Goal: Task Accomplishment & Management: Manage account settings

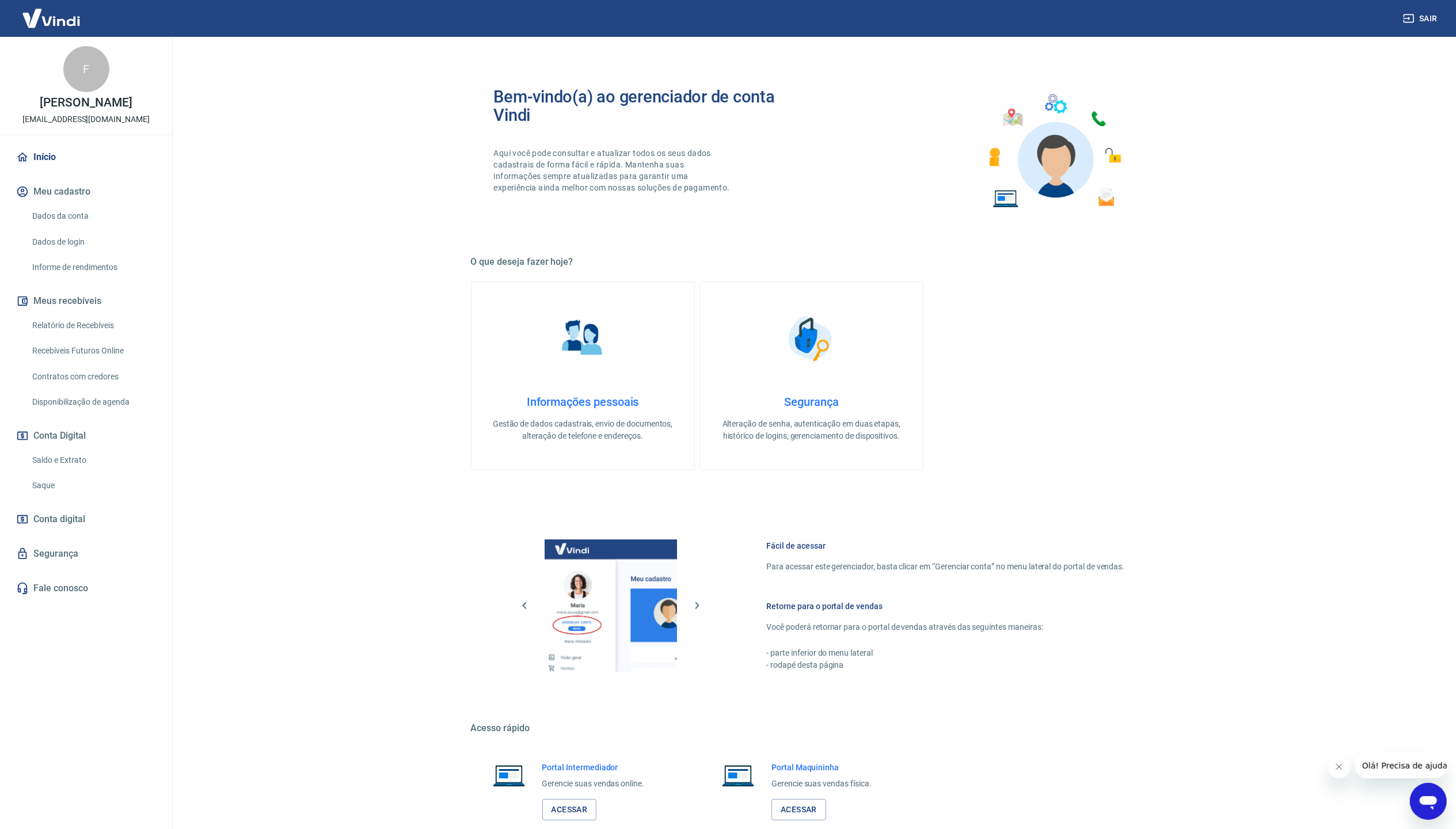
click at [1311, 266] on main "Bem-vindo(a) ao gerenciador de conta Vindi Aqui você pode consultar e atualizar…" at bounding box center [811, 433] width 1289 height 792
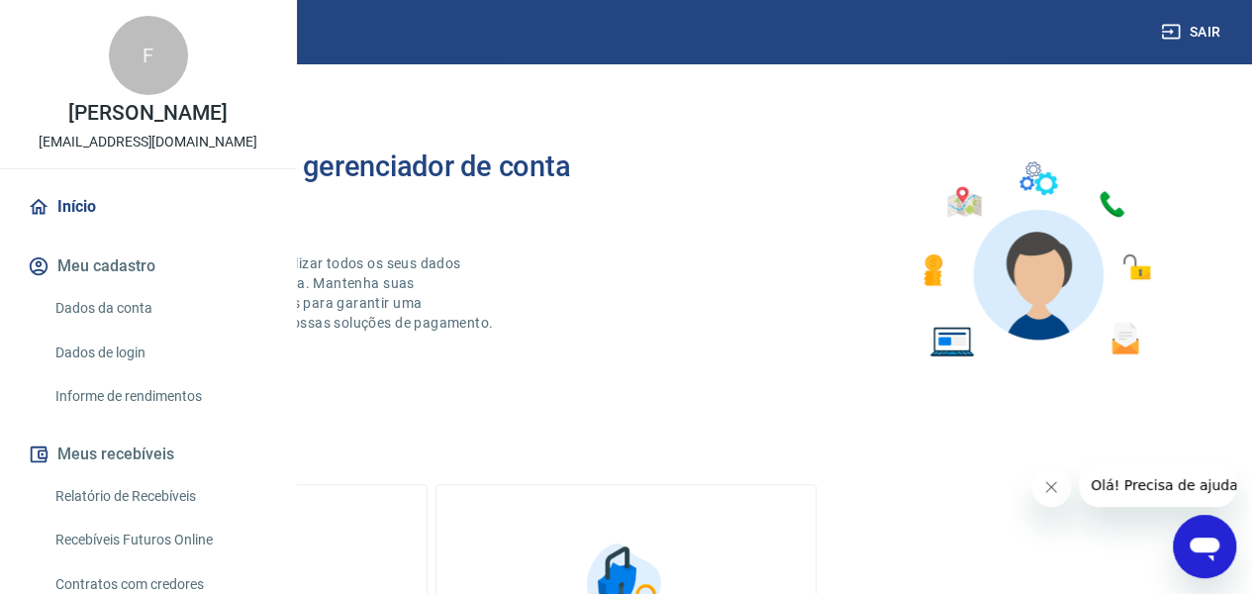
drag, startPoint x: 1077, startPoint y: 12, endPoint x: 857, endPoint y: 170, distance: 270.9
click at [857, 170] on div "Bem-vindo(a) ao gerenciador de conta Vindi Aqui você pode consultar e atualizar…" at bounding box center [626, 260] width 1157 height 282
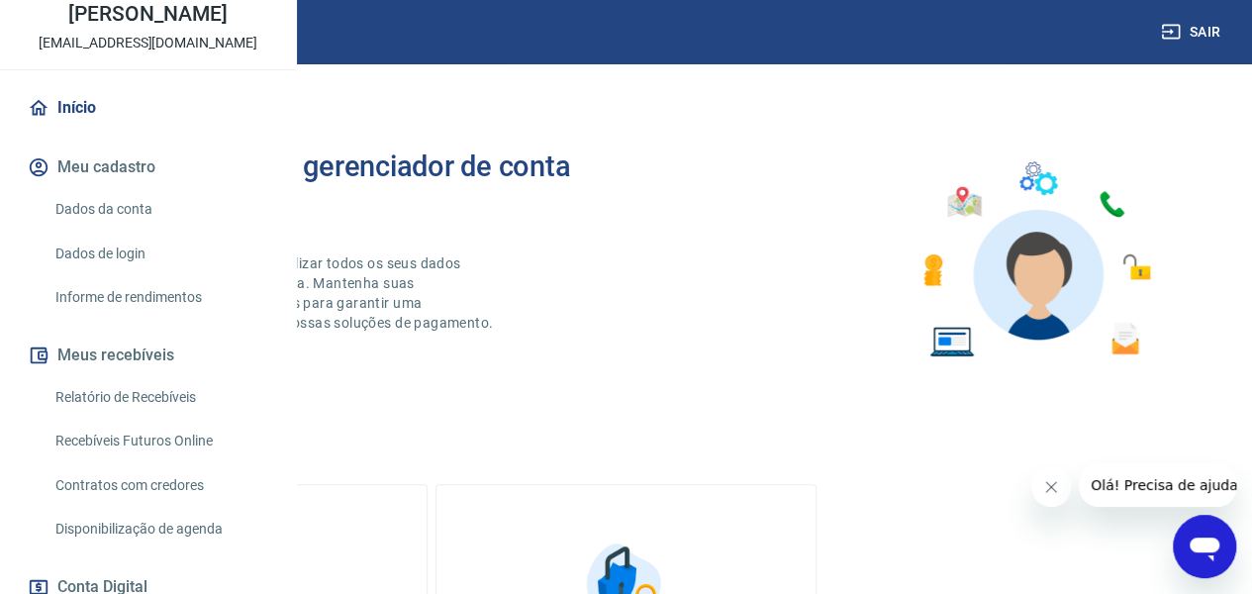
scroll to position [263, 0]
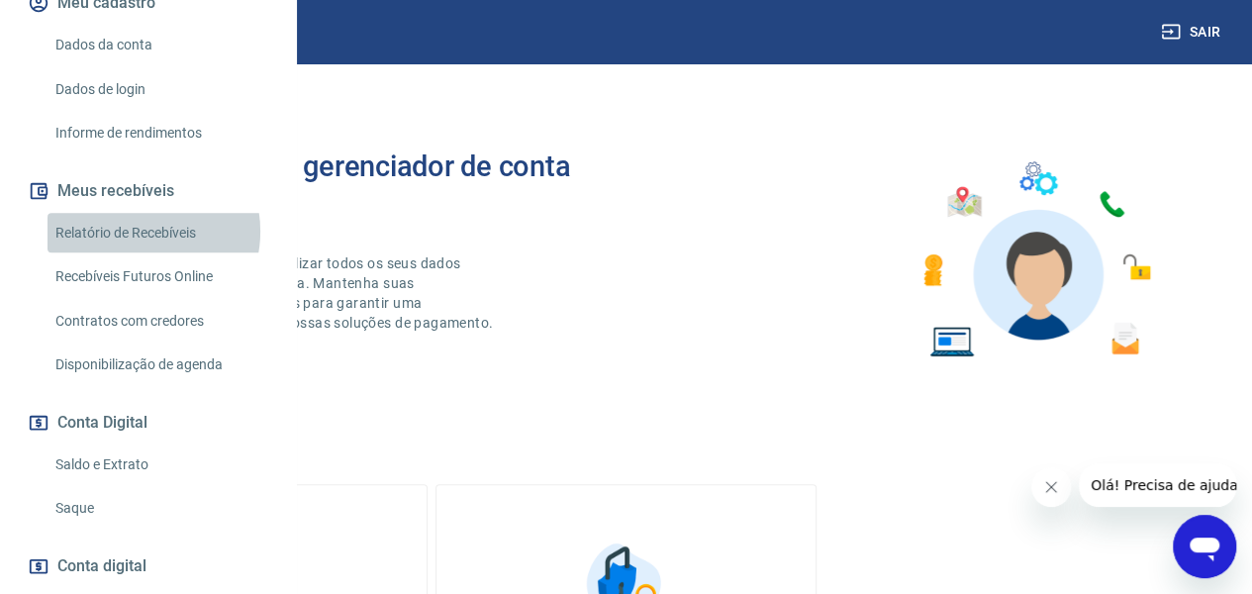
click at [139, 253] on link "Relatório de Recebíveis" at bounding box center [160, 233] width 225 height 41
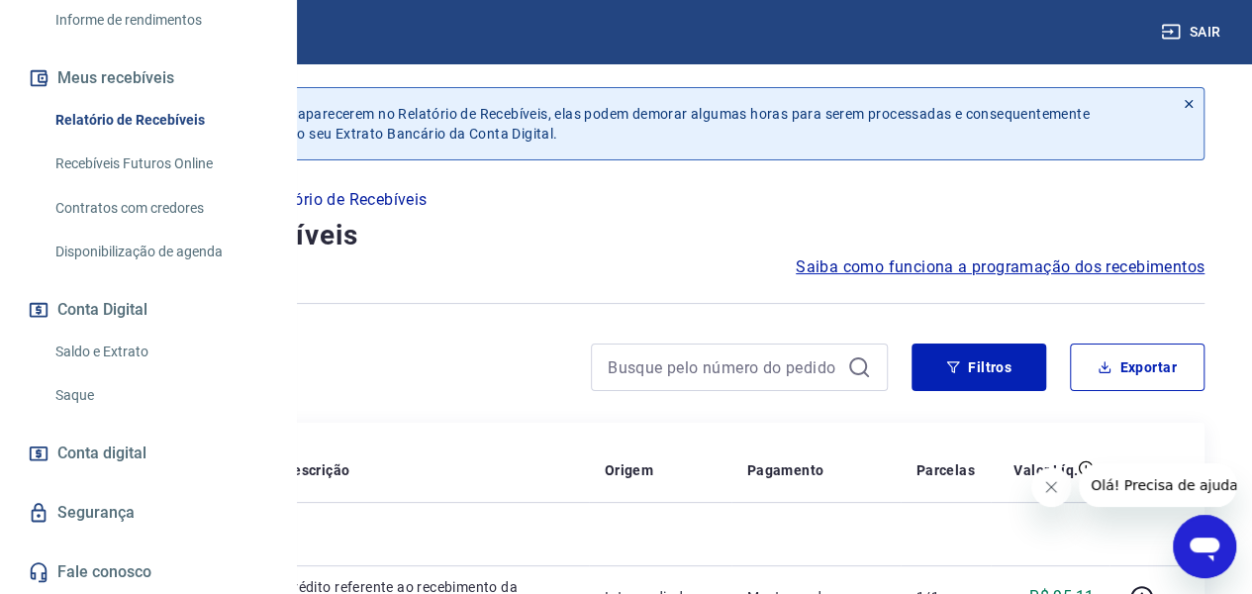
scroll to position [459, 0]
click at [110, 350] on link "Saldo e Extrato" at bounding box center [160, 352] width 225 height 41
